Goal: Task Accomplishment & Management: Use online tool/utility

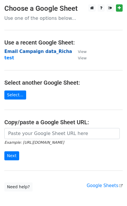
click at [34, 51] on strong "Email Campaign data_Richa" at bounding box center [38, 51] width 68 height 5
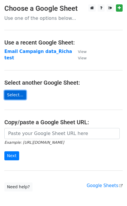
click at [14, 95] on link "Select..." at bounding box center [15, 94] width 22 height 9
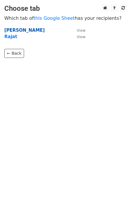
click at [17, 29] on strong "Akshitha" at bounding box center [24, 30] width 40 height 5
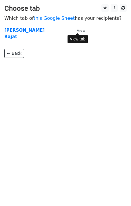
click at [82, 30] on small "View" at bounding box center [81, 30] width 9 height 4
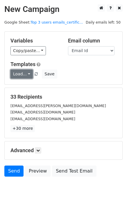
click at [25, 75] on link "Load..." at bounding box center [21, 73] width 22 height 9
click at [66, 74] on div "Load... Awareness Save" at bounding box center [63, 73] width 115 height 9
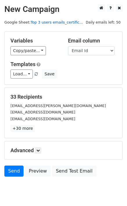
click at [56, 24] on link "Top 3 users emails_certific..." at bounding box center [56, 22] width 52 height 4
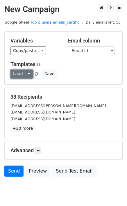
click at [19, 73] on link "Load..." at bounding box center [21, 73] width 22 height 9
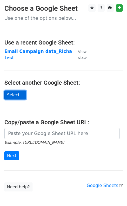
click at [11, 98] on link "Select..." at bounding box center [15, 94] width 22 height 9
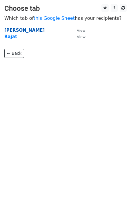
click at [17, 31] on strong "[PERSON_NAME]" at bounding box center [24, 30] width 40 height 5
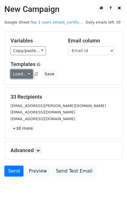
click at [26, 74] on link "Load..." at bounding box center [21, 73] width 22 height 9
click at [79, 64] on h5 "Templates" at bounding box center [63, 64] width 106 height 6
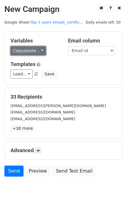
click at [28, 50] on link "Copy/paste..." at bounding box center [27, 50] width 35 height 9
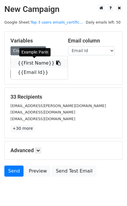
click at [42, 63] on link "{{First Name}}" at bounding box center [39, 62] width 57 height 9
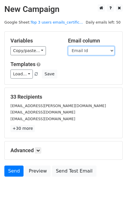
click at [88, 51] on select "First Name Email Id" at bounding box center [91, 50] width 46 height 9
drag, startPoint x: 74, startPoint y: 77, endPoint x: 58, endPoint y: 90, distance: 20.7
click at [74, 77] on div "Load... Awareness Save" at bounding box center [63, 73] width 115 height 9
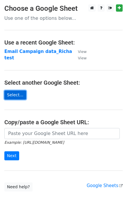
click at [14, 91] on link "Select..." at bounding box center [15, 94] width 22 height 9
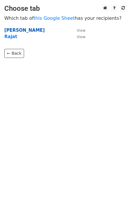
click at [14, 30] on strong "Akshitha" at bounding box center [24, 30] width 40 height 5
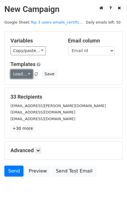
click at [26, 73] on link "Load..." at bounding box center [21, 73] width 22 height 9
click at [89, 76] on div "Load... Awareness Save" at bounding box center [63, 73] width 115 height 9
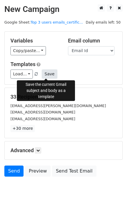
click at [47, 74] on button "Save" at bounding box center [49, 73] width 15 height 9
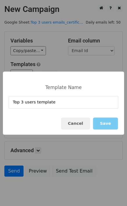
type input "Top 3 users template"
click at [107, 123] on button "Save" at bounding box center [105, 123] width 25 height 12
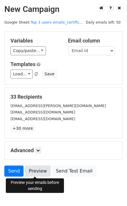
click at [38, 170] on link "Preview" at bounding box center [38, 170] width 26 height 11
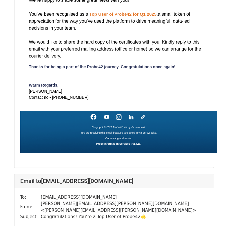
scroll to position [319, 0]
